Goal: Task Accomplishment & Management: Manage account settings

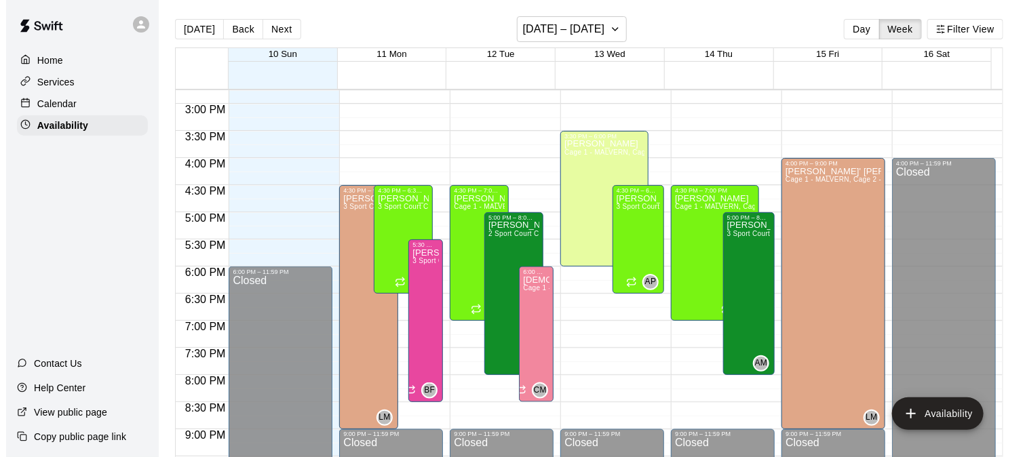
scroll to position [815, 0]
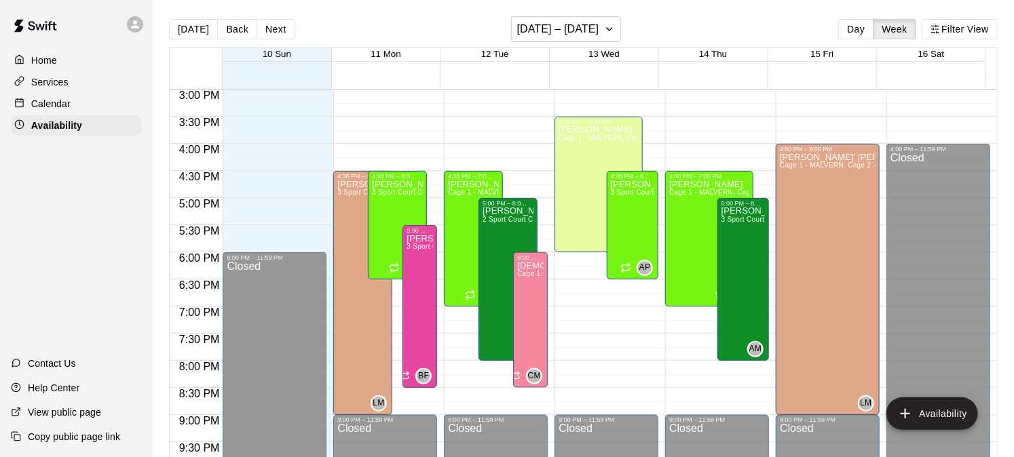
click at [765, 421] on div at bounding box center [721, 422] width 110 height 14
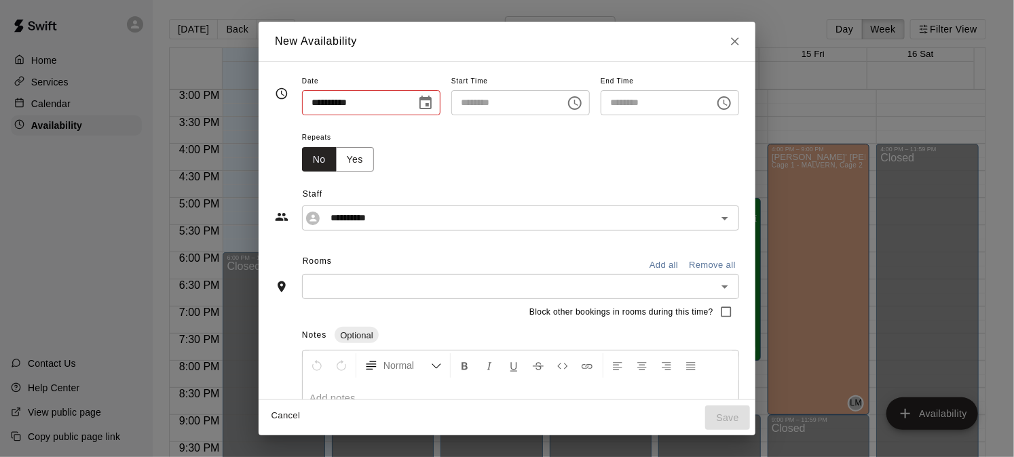
type input "**********"
type input "********"
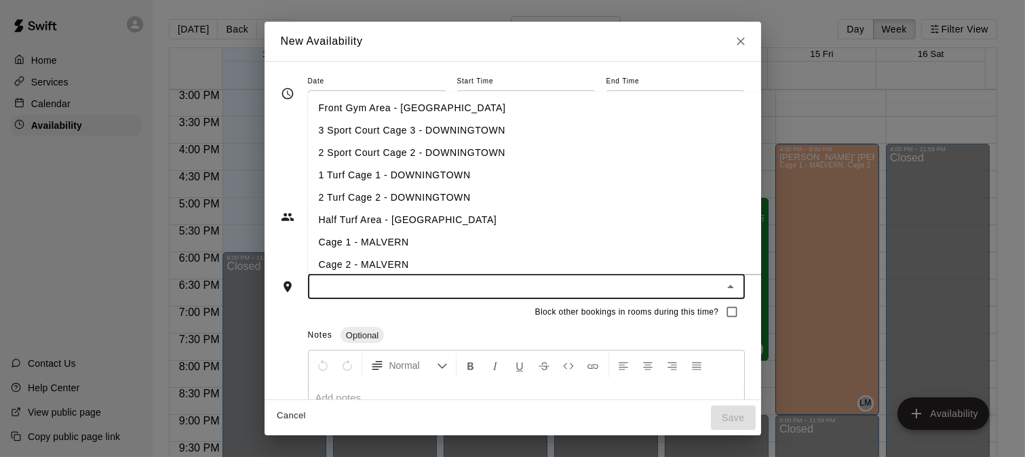
click at [387, 288] on input "text" at bounding box center [515, 286] width 406 height 17
click at [455, 130] on li "3 Sport Court Cage 3 - DOWNINGTOWN" at bounding box center [558, 130] width 500 height 22
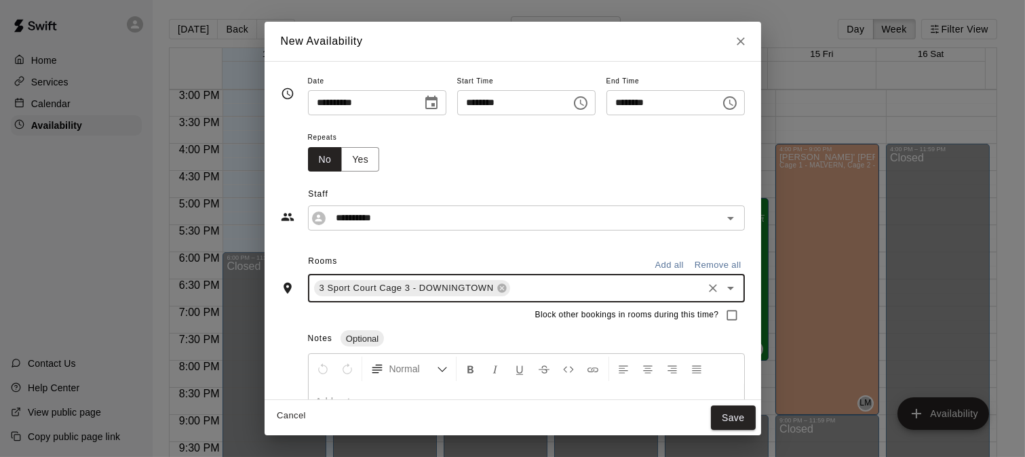
click at [512, 292] on input "text" at bounding box center [606, 288] width 189 height 17
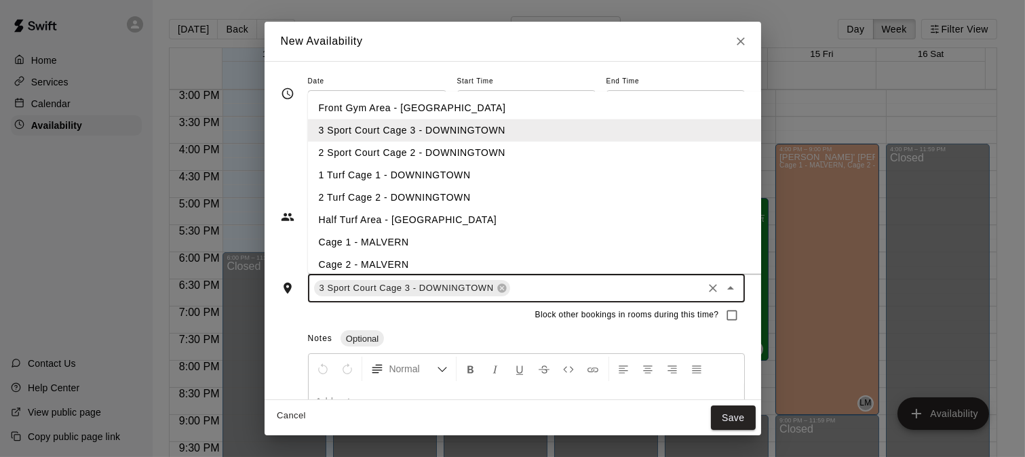
click at [469, 148] on li "2 Sport Court Cage 2 - DOWNINGTOWN" at bounding box center [558, 153] width 500 height 22
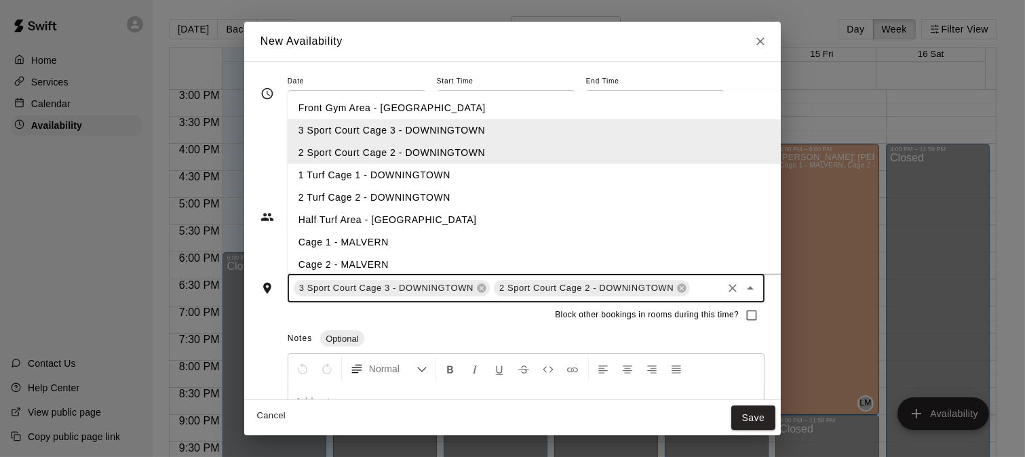
click at [438, 166] on li "1 Turf Cage 1 - DOWNINGTOWN" at bounding box center [538, 175] width 500 height 22
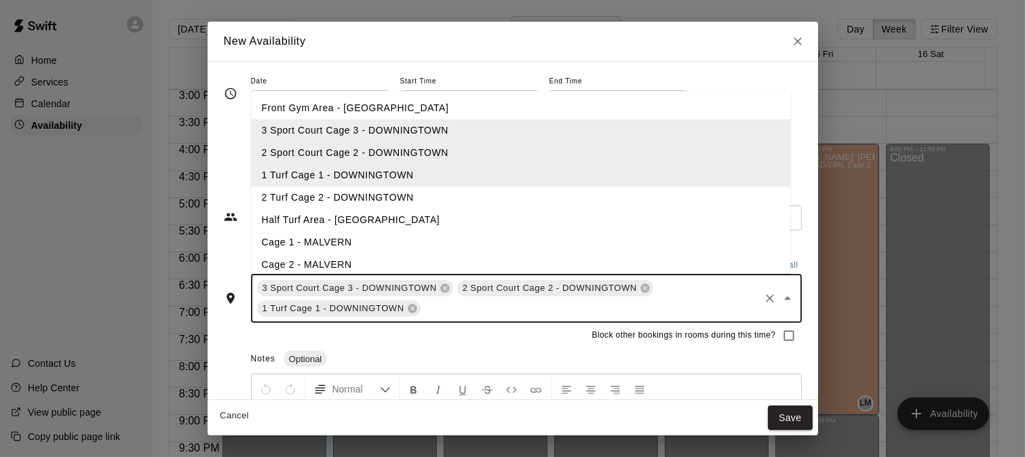
click at [428, 187] on li "2 Turf Cage 2 - DOWNINGTOWN" at bounding box center [520, 198] width 539 height 22
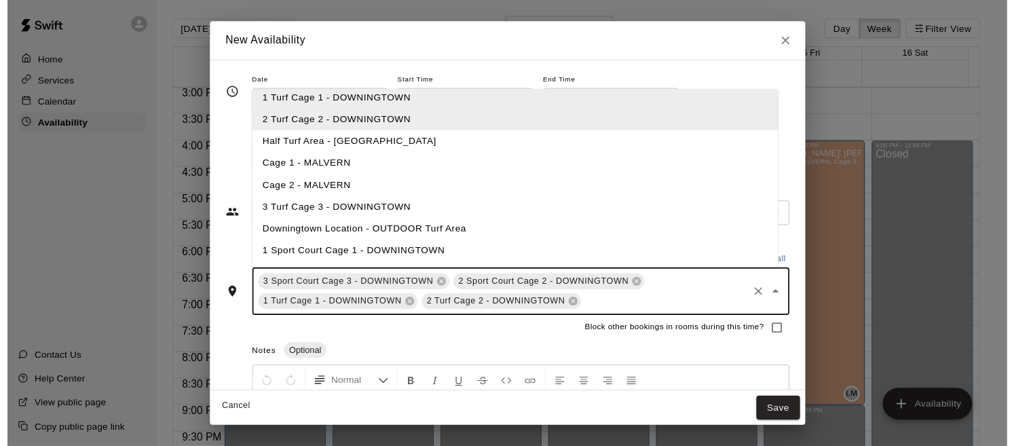
scroll to position [113, 0]
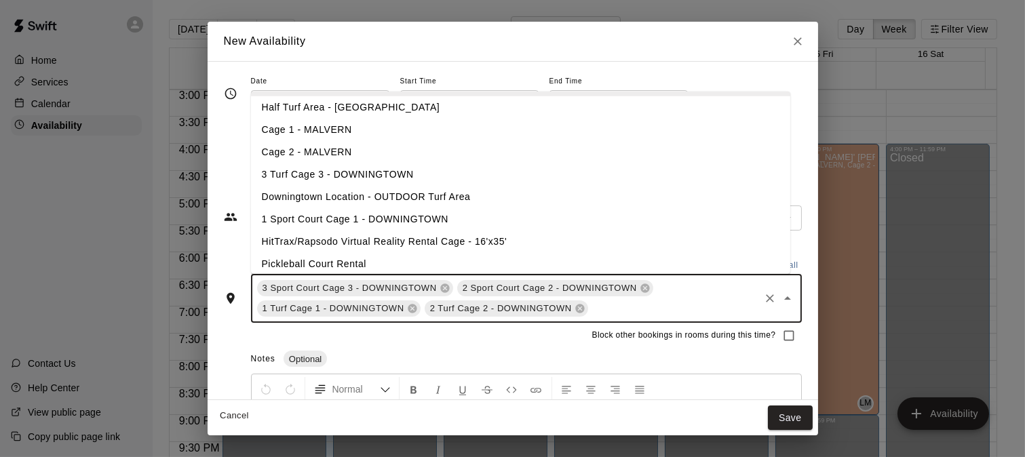
click at [439, 222] on li "1 Sport Court Cage 1 - DOWNINGTOWN" at bounding box center [520, 219] width 539 height 22
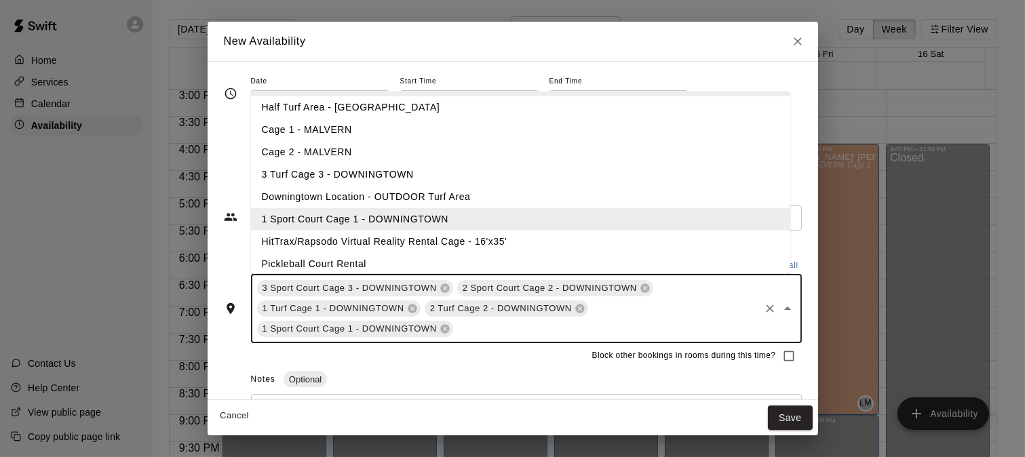
click at [437, 235] on li "HitTrax/Rapsodo Virtual Reality Rental Cage - 16'x35'" at bounding box center [520, 242] width 539 height 22
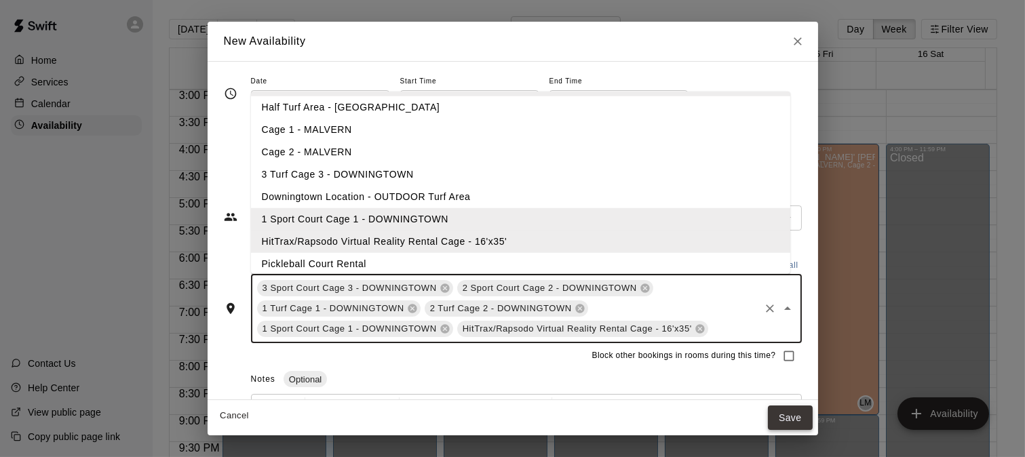
click at [784, 415] on button "Save" at bounding box center [790, 418] width 45 height 25
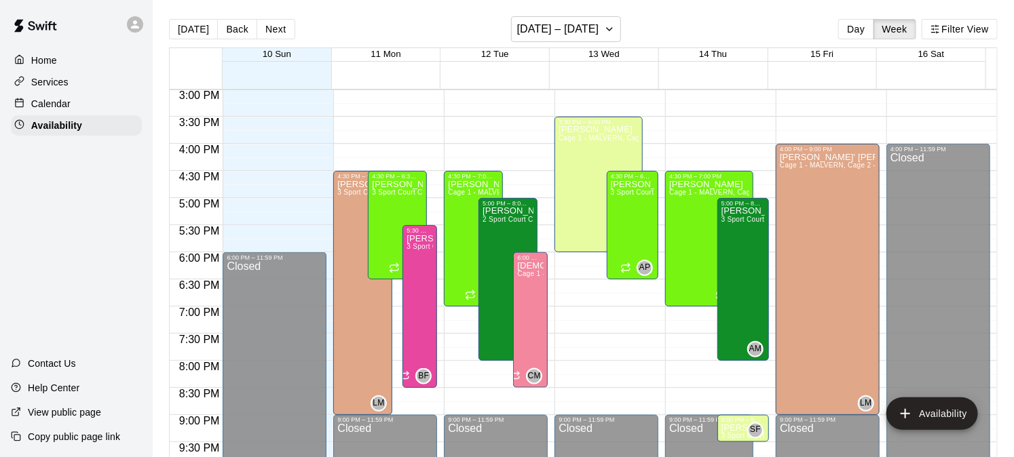
click at [276, 28] on button "Next" at bounding box center [276, 29] width 38 height 20
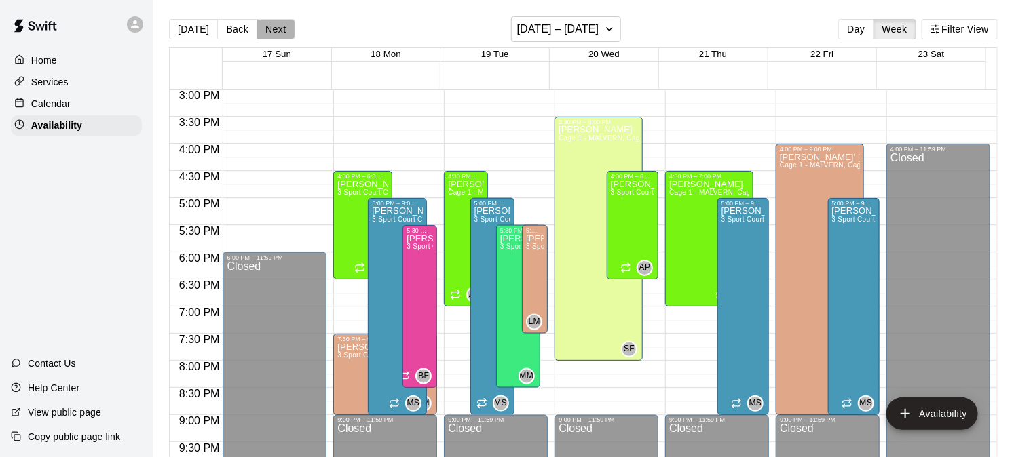
click at [276, 28] on button "Next" at bounding box center [276, 29] width 38 height 20
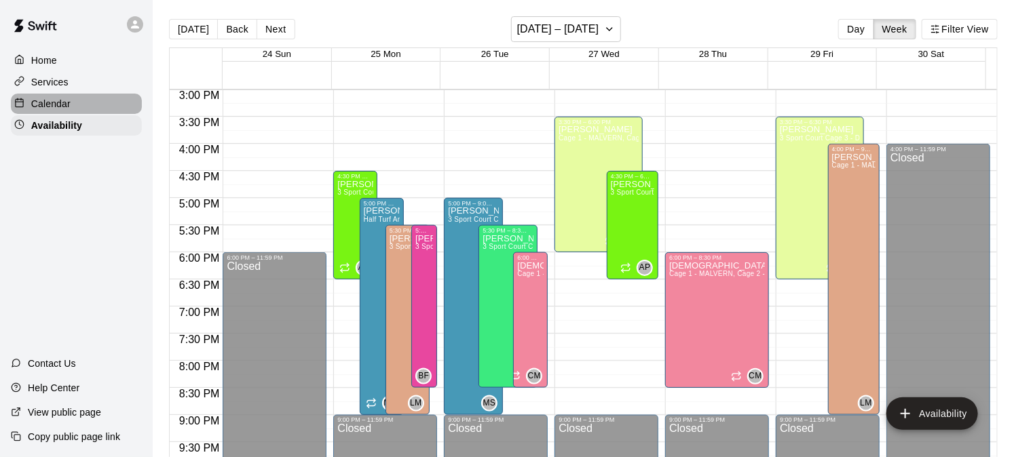
click at [86, 102] on div "Calendar" at bounding box center [76, 104] width 131 height 20
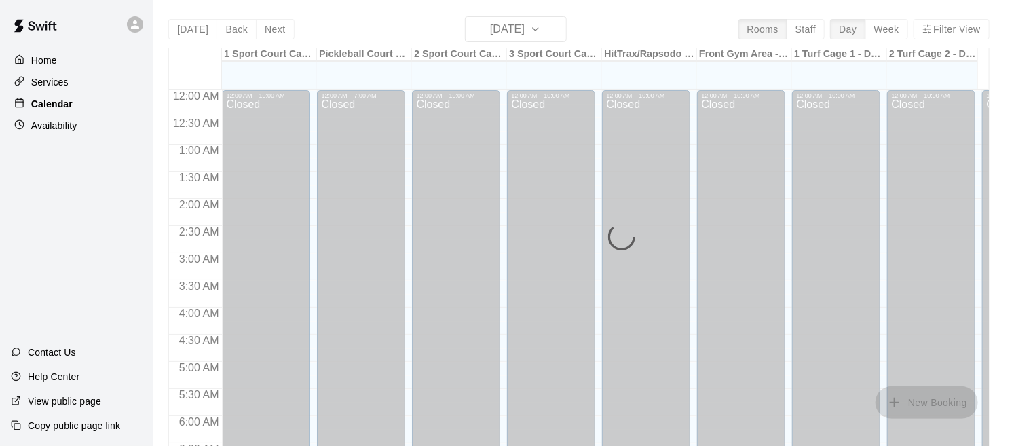
scroll to position [641, 0]
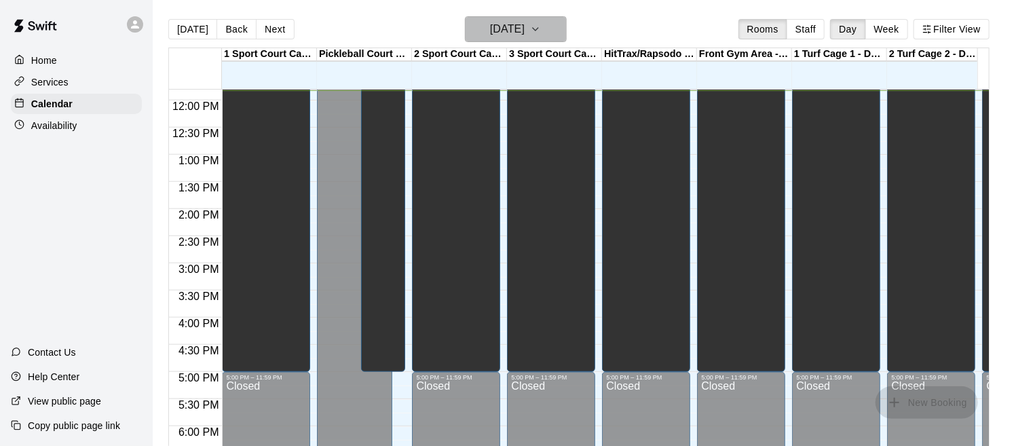
click at [525, 29] on h6 "[DATE]" at bounding box center [507, 29] width 35 height 19
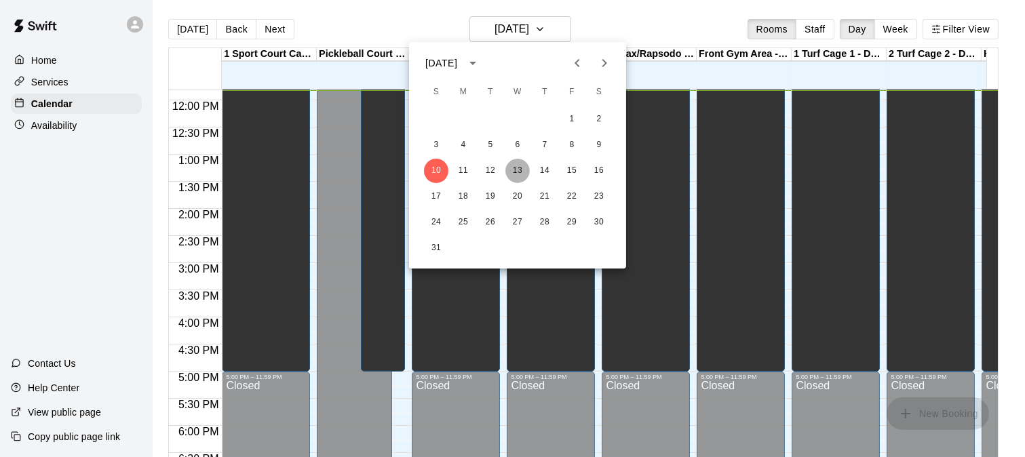
click at [523, 172] on button "13" at bounding box center [518, 171] width 24 height 24
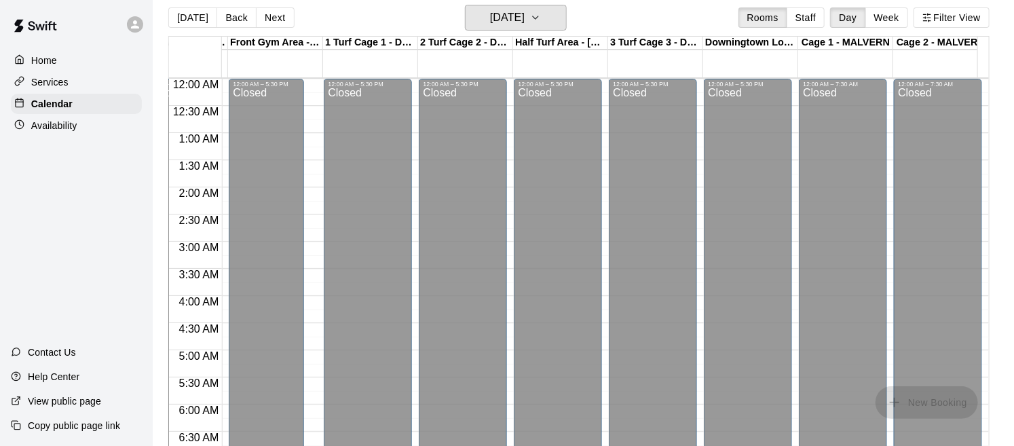
scroll to position [0, 0]
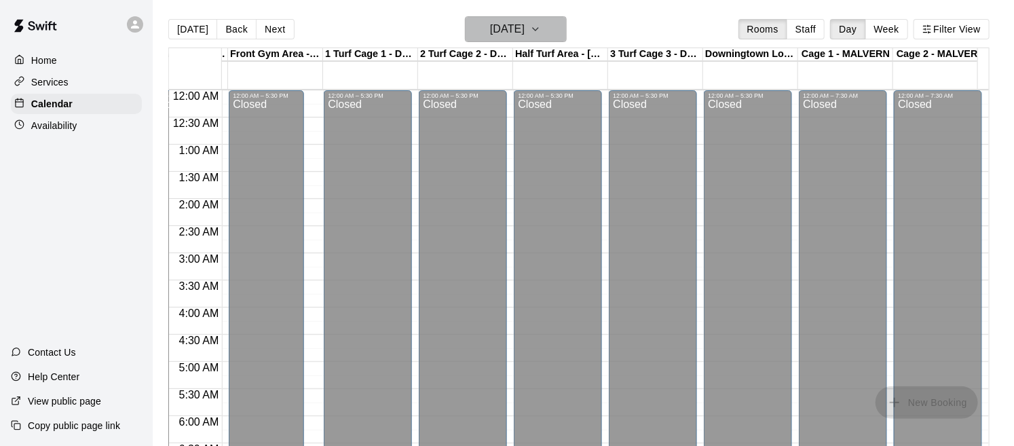
click at [561, 35] on button "[DATE]" at bounding box center [516, 29] width 102 height 26
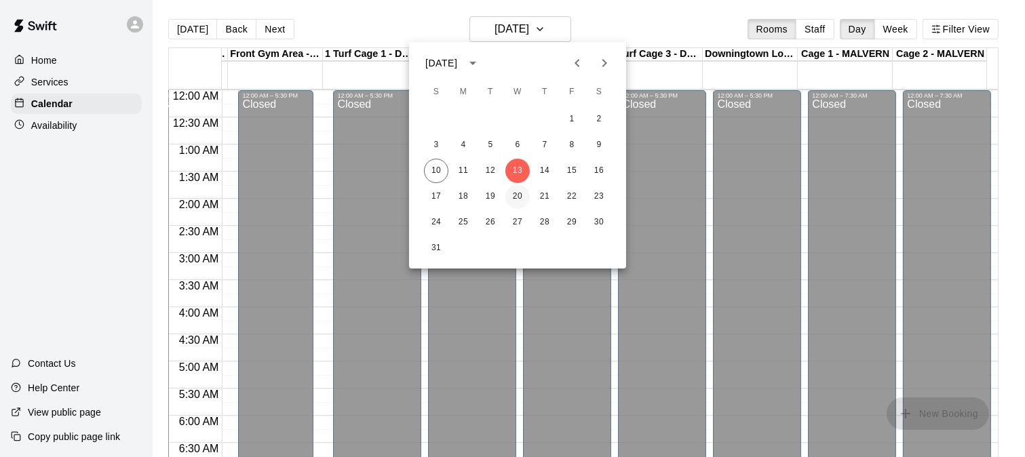
click at [518, 197] on button "20" at bounding box center [518, 197] width 24 height 24
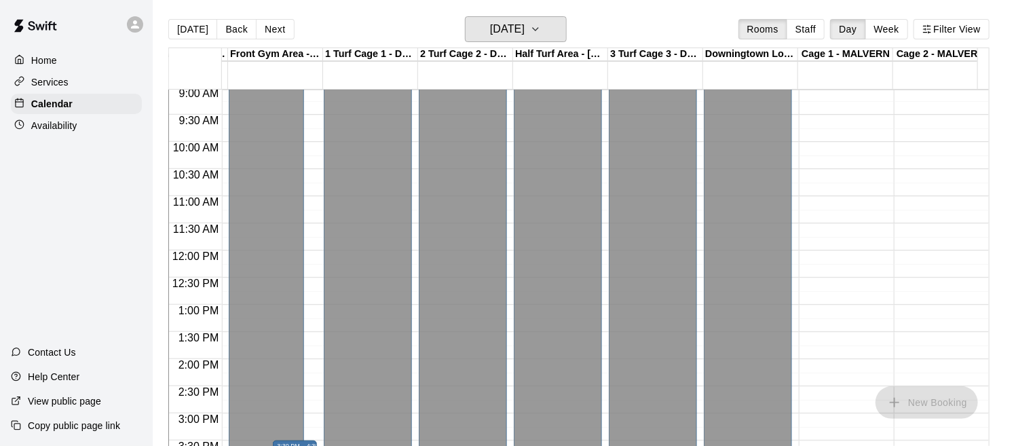
scroll to position [707, 469]
